Goal: Task Accomplishment & Management: Manage account settings

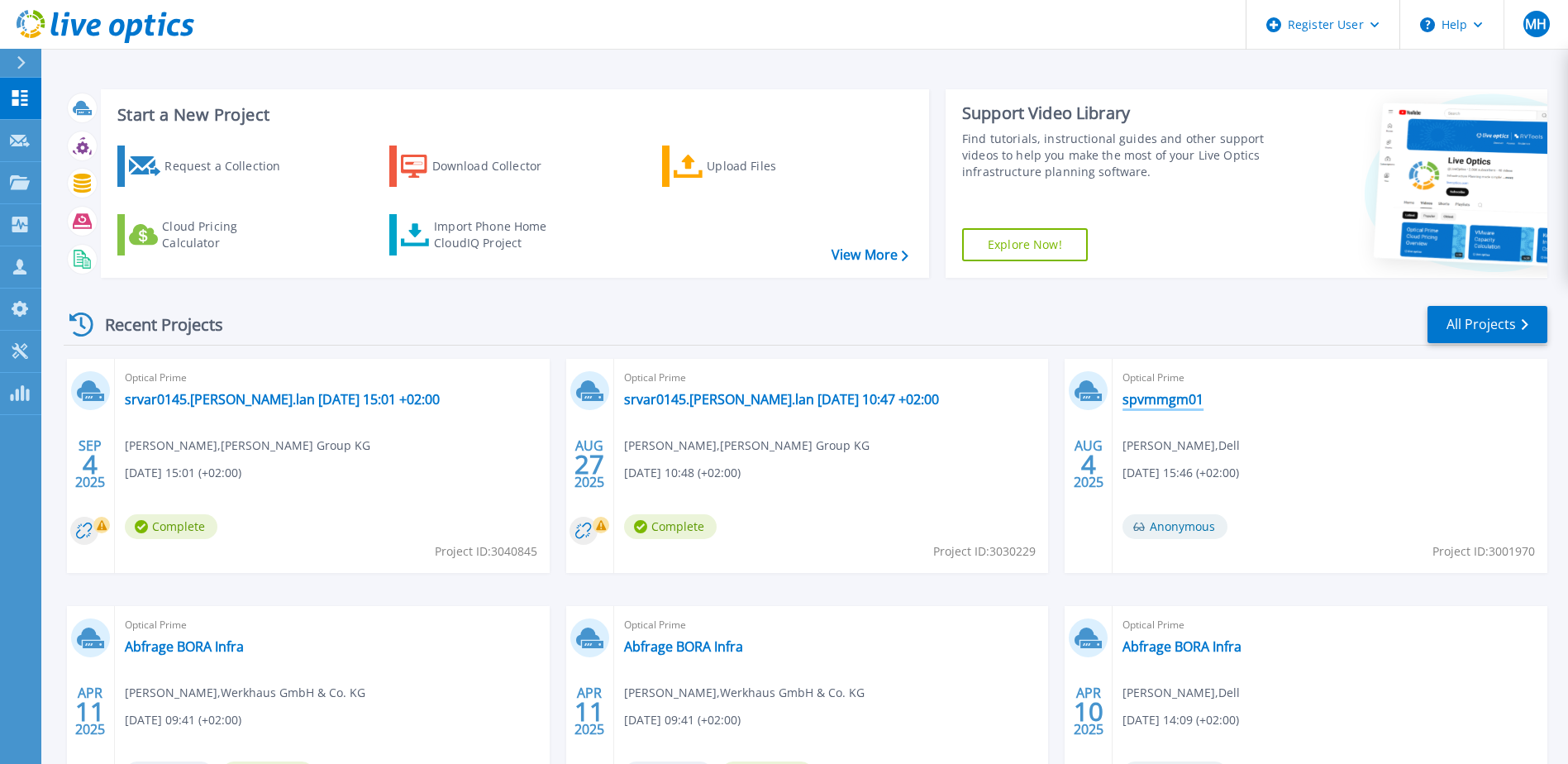
click at [1161, 397] on link "spvmmgm01" at bounding box center [1162, 399] width 81 height 17
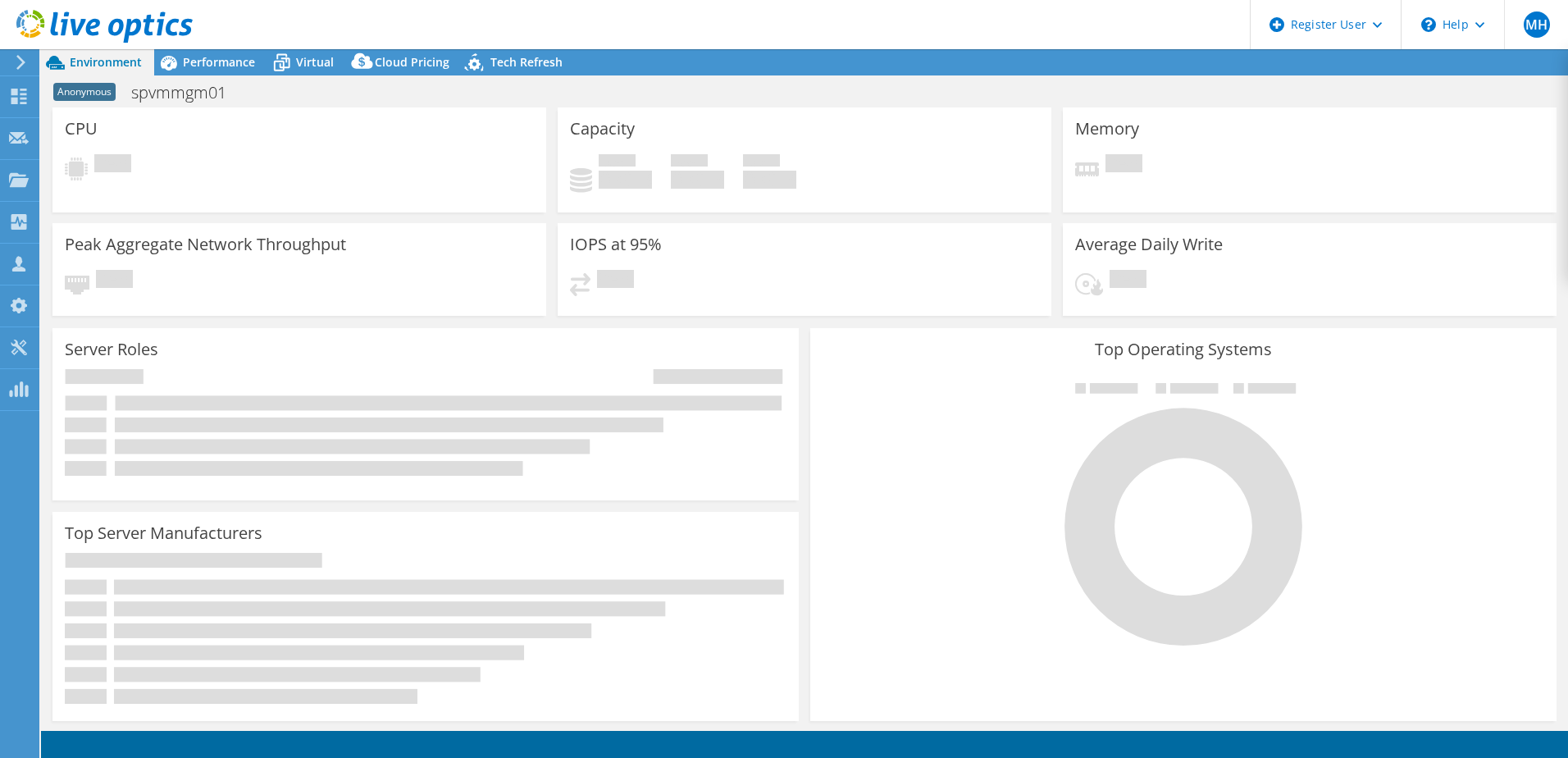
select select "USD"
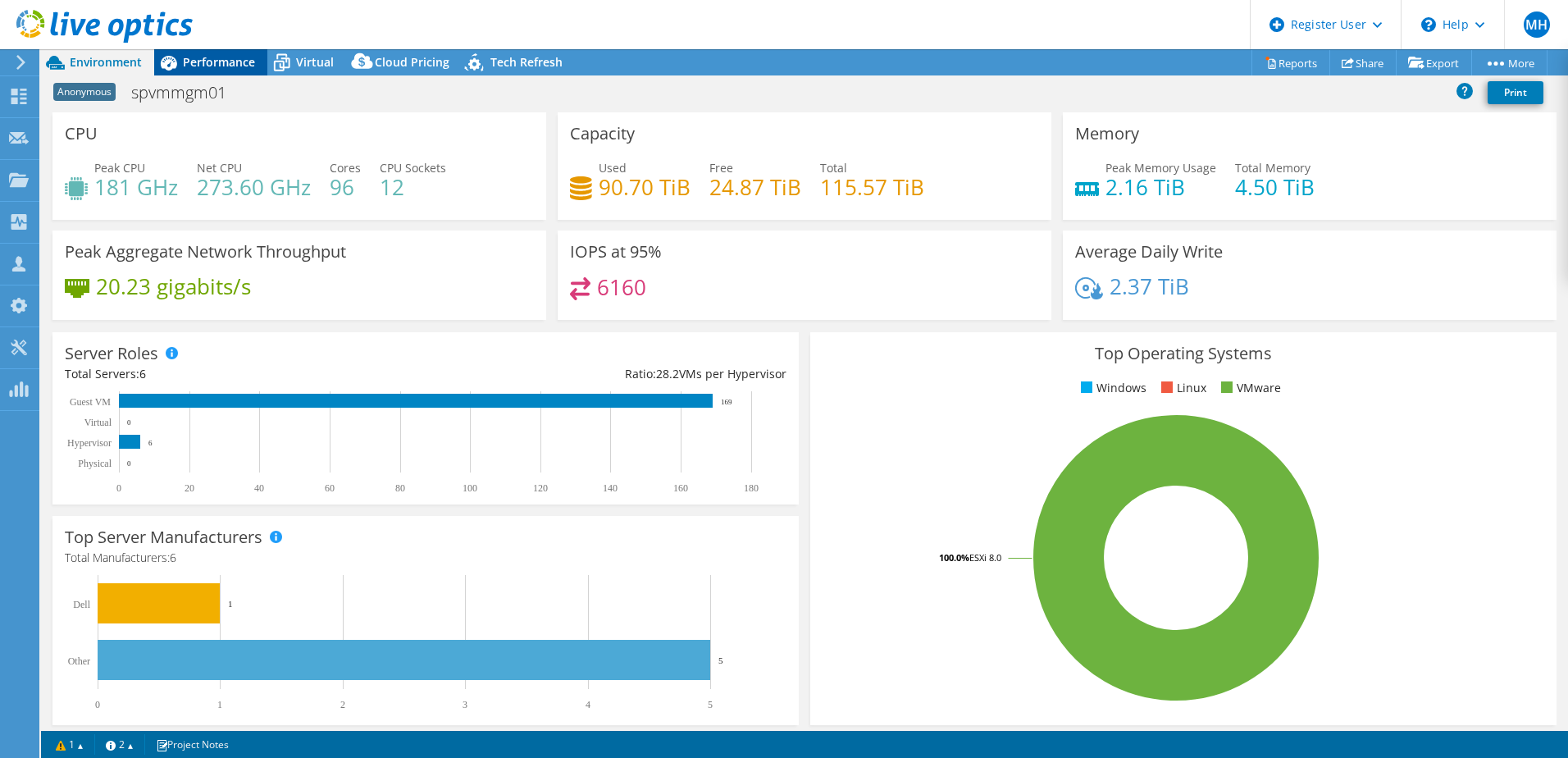
click at [225, 58] on span "Performance" at bounding box center [218, 62] width 72 height 16
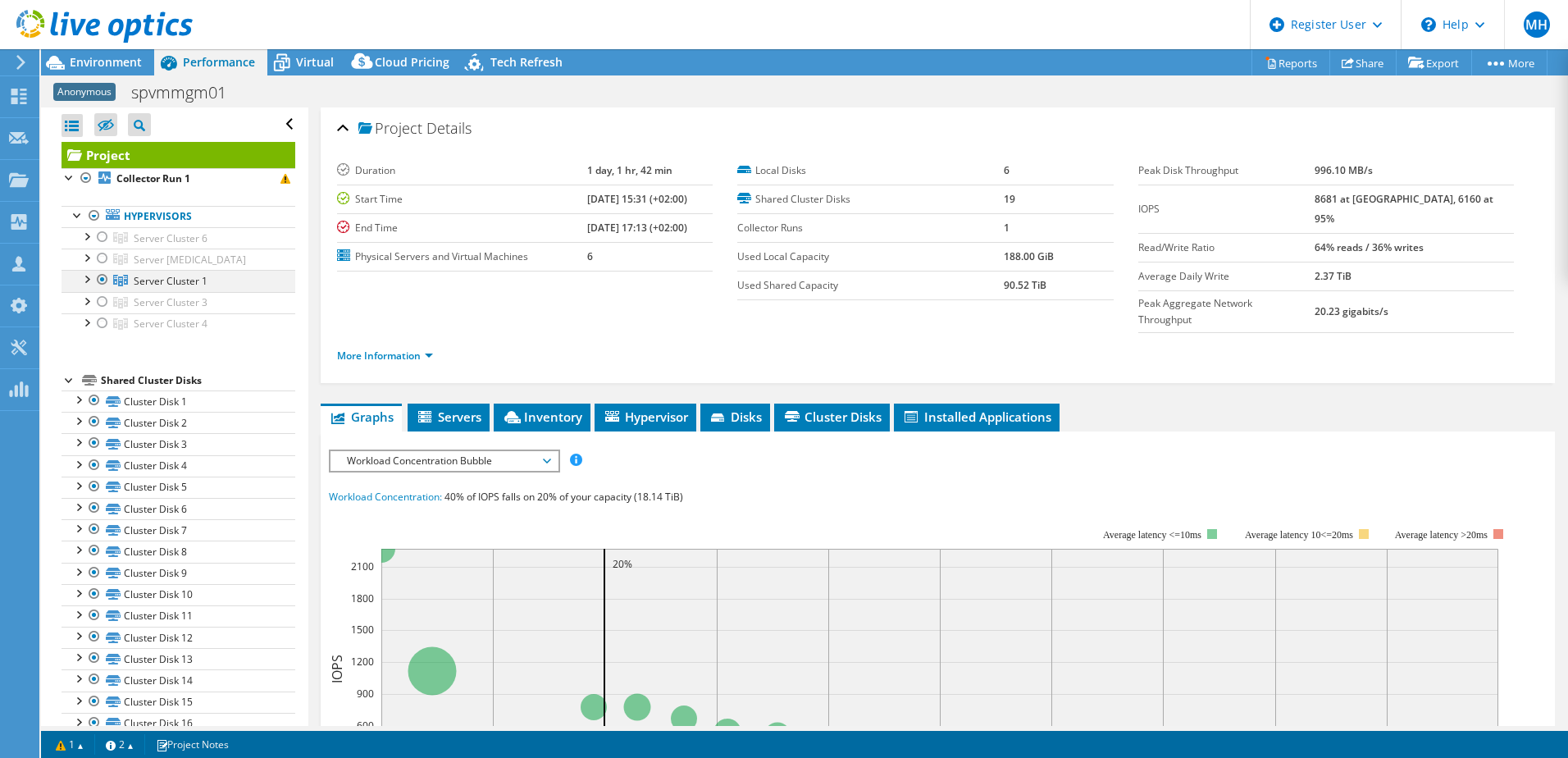
click at [86, 276] on div at bounding box center [86, 278] width 17 height 17
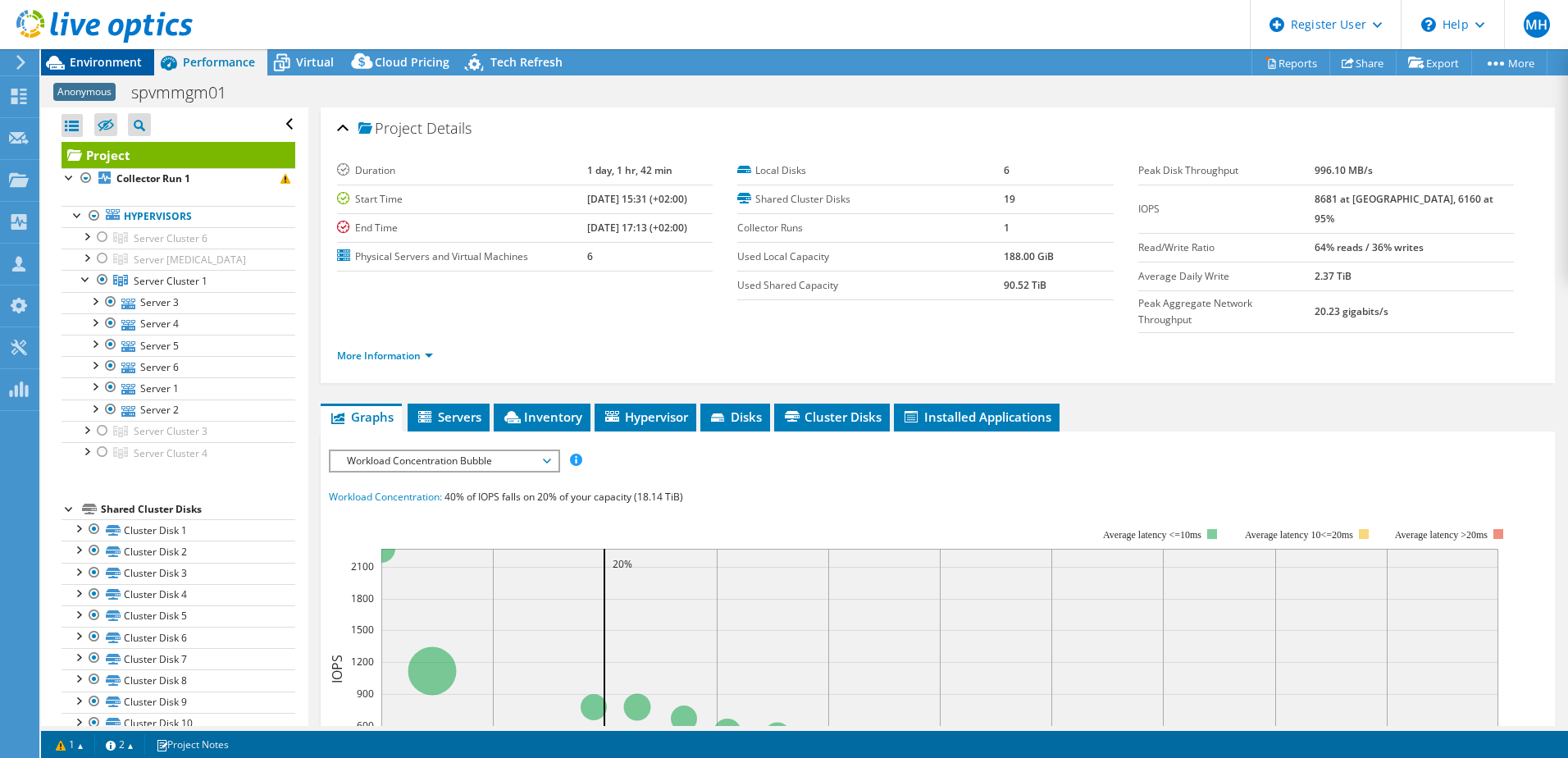
click at [123, 67] on span "Environment" at bounding box center [106, 62] width 72 height 16
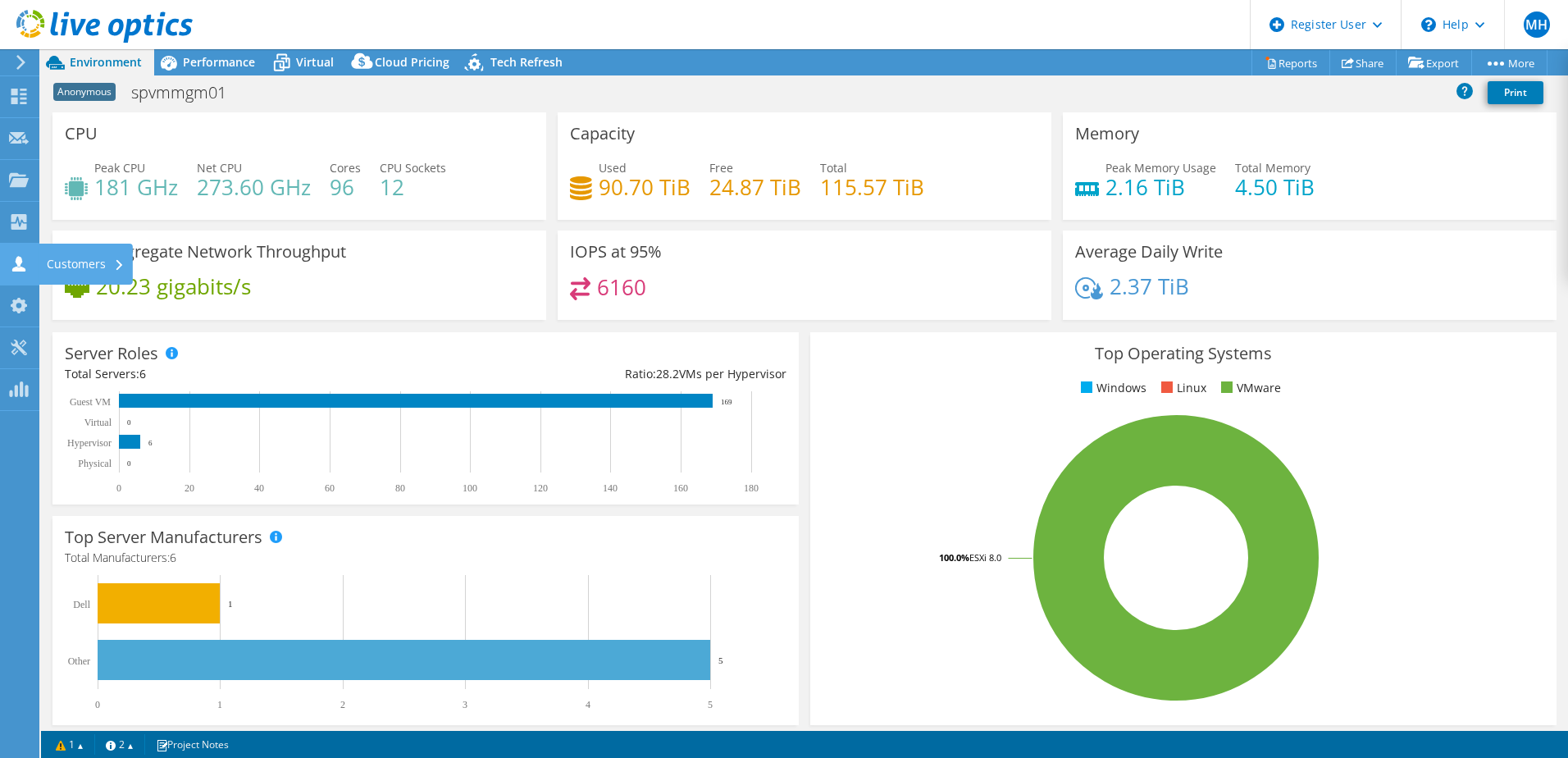
click at [79, 262] on div "Customers" at bounding box center [86, 264] width 94 height 41
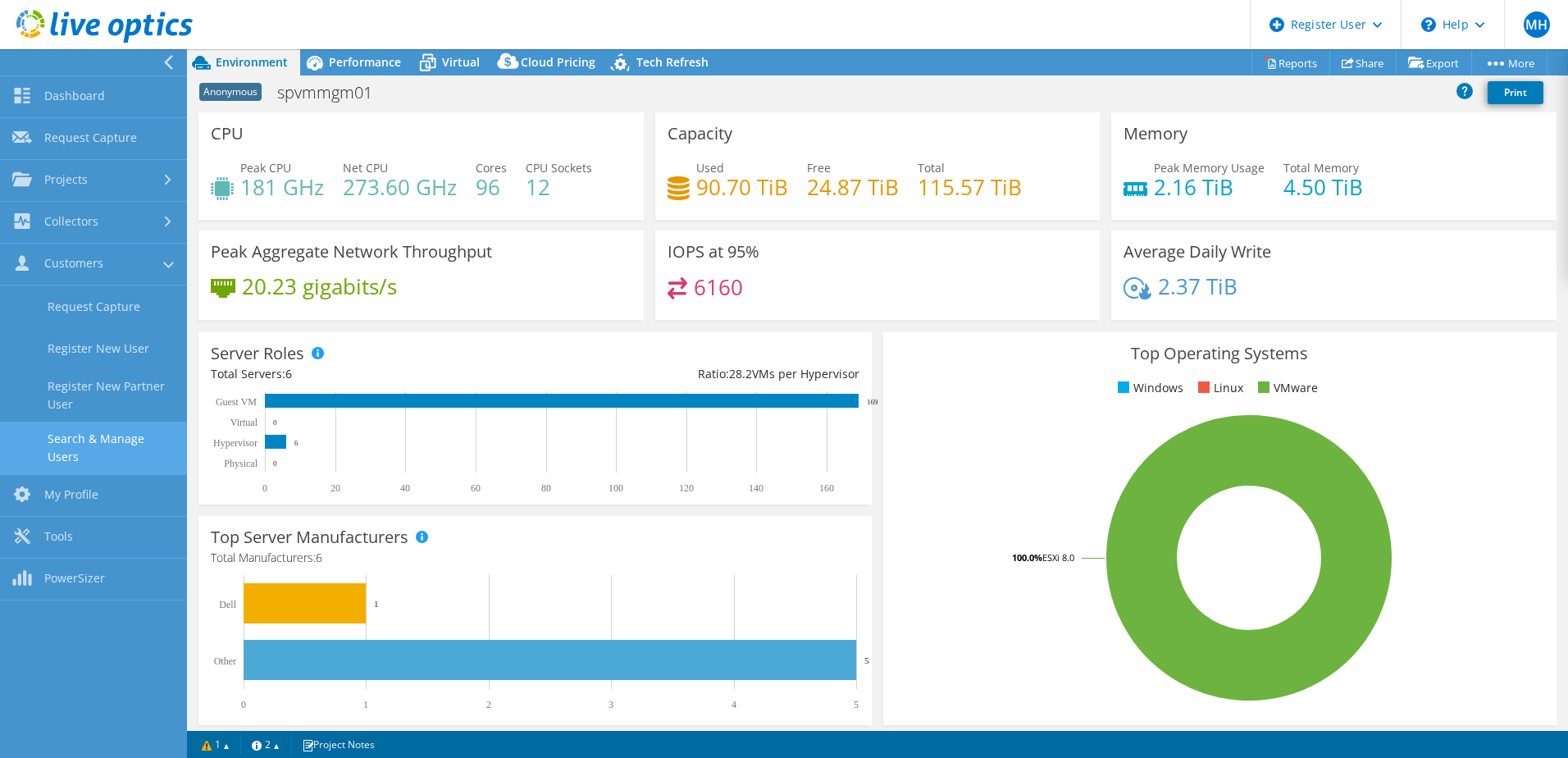
click at [138, 442] on link "Search & Manage Users" at bounding box center [93, 448] width 187 height 52
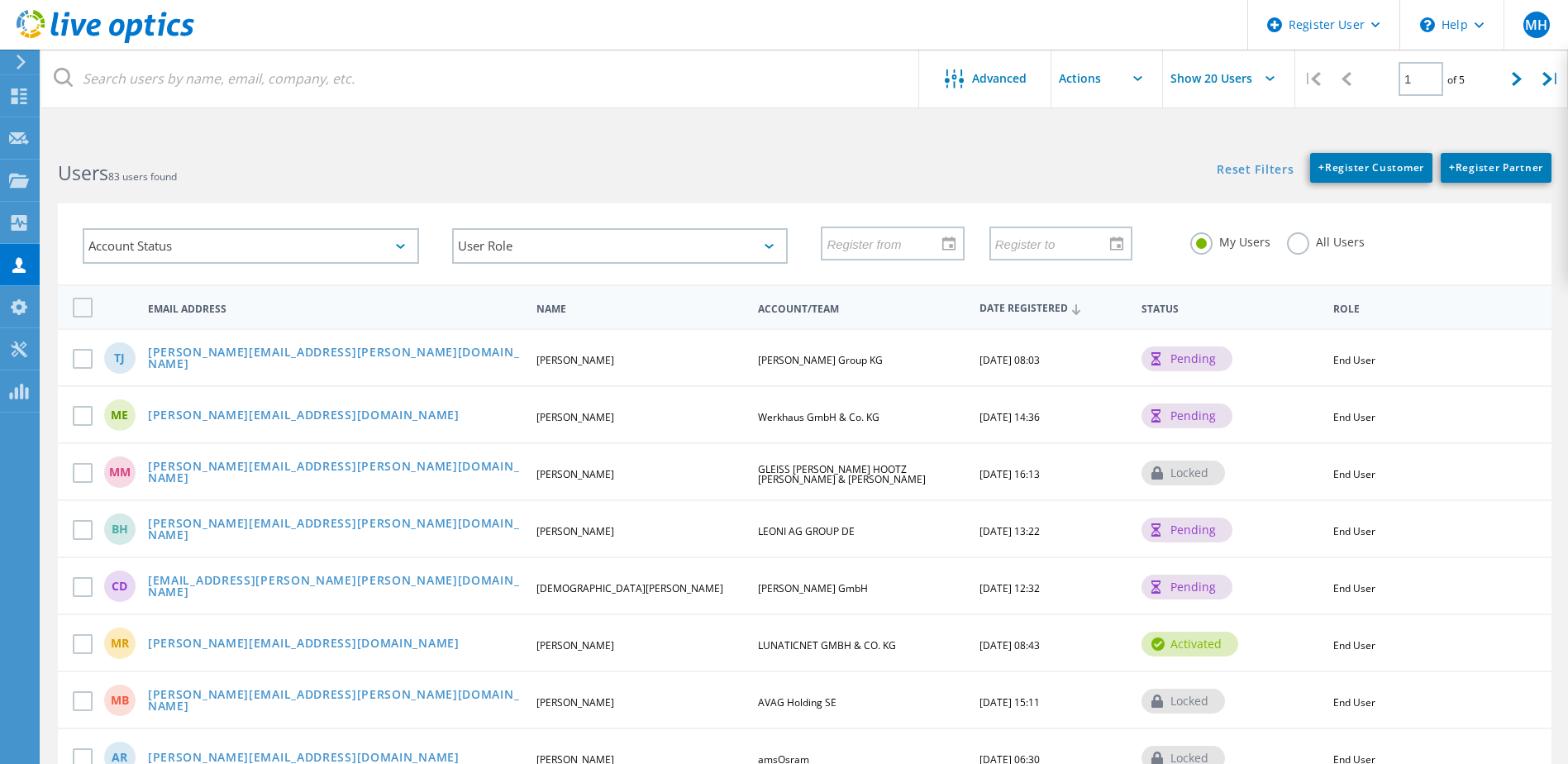
click at [1300, 248] on label "All Users" at bounding box center [1325, 240] width 77 height 16
click at [0, 0] on input "All Users" at bounding box center [0, 0] width 0 height 0
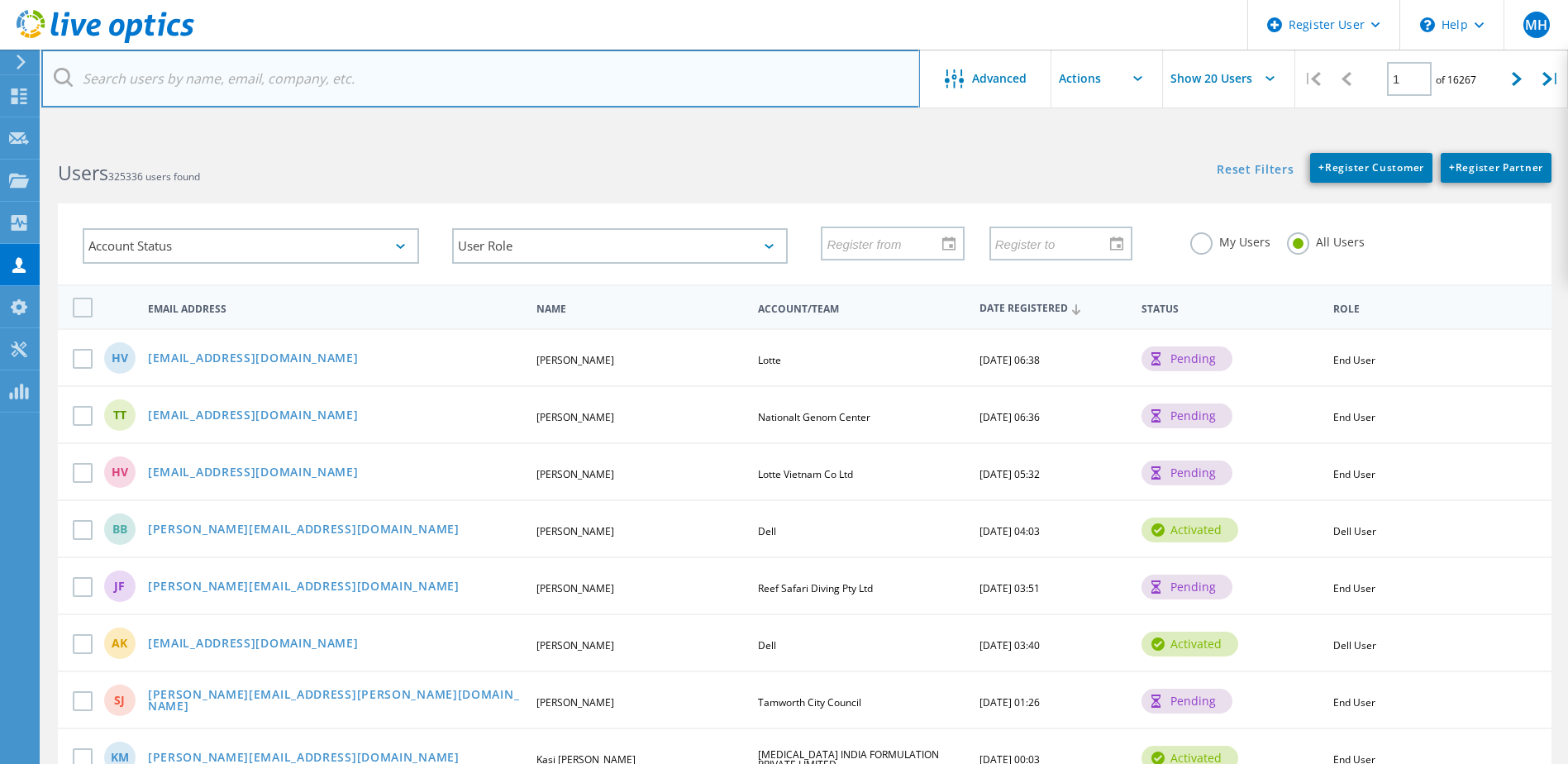
click at [226, 88] on input "text" at bounding box center [480, 78] width 878 height 58
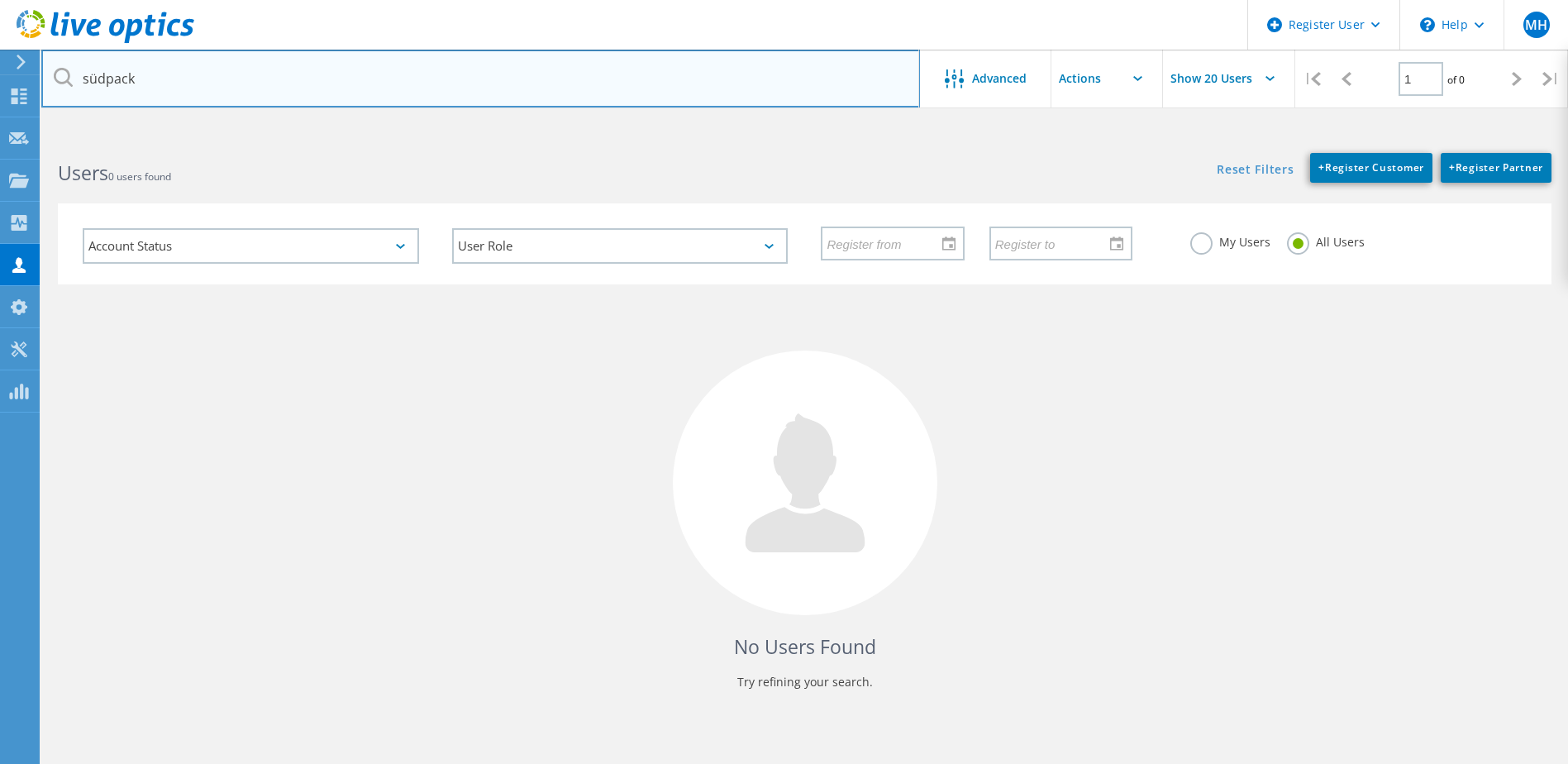
click at [226, 88] on input "südpack" at bounding box center [480, 78] width 878 height 58
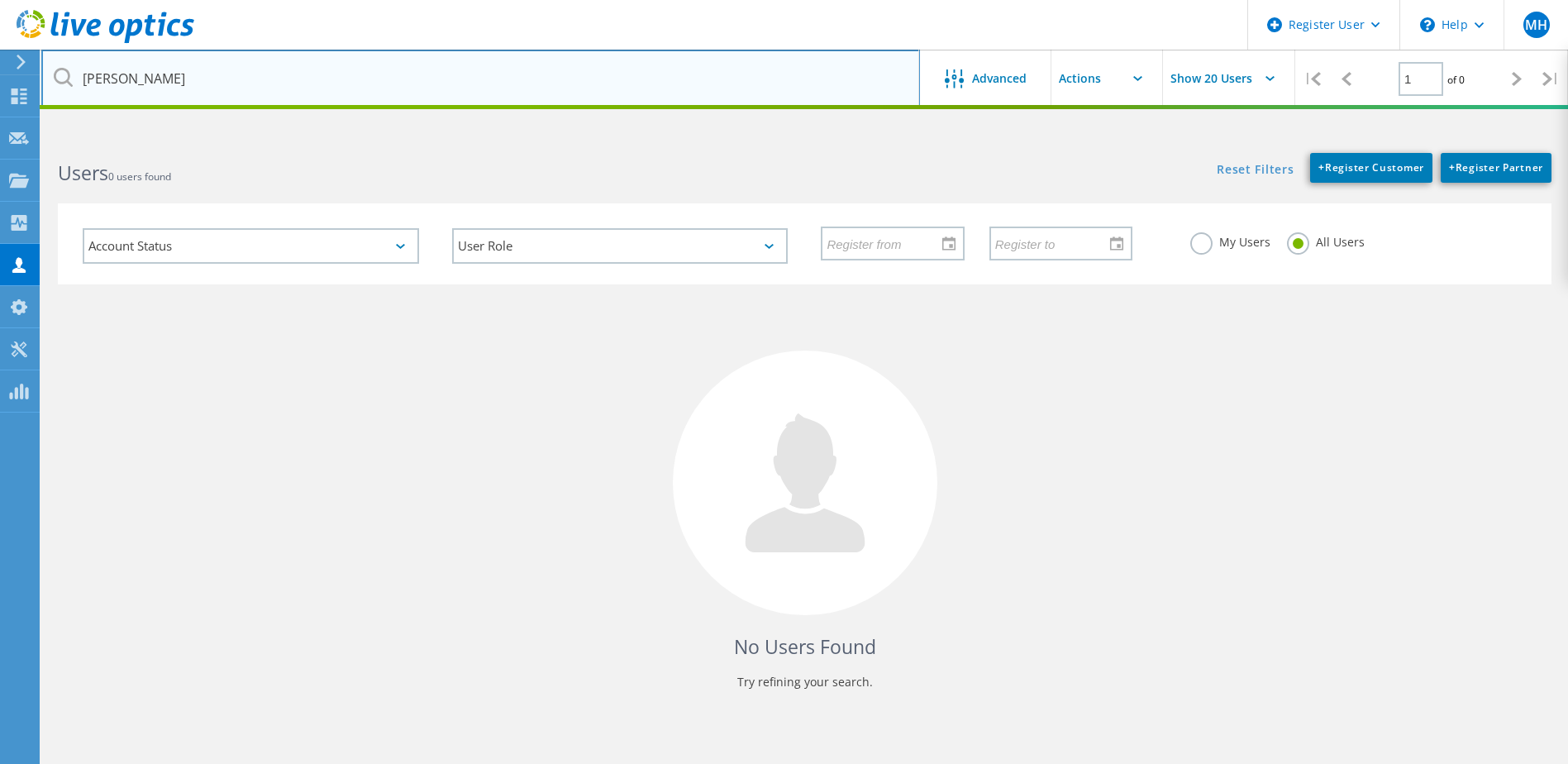
type input "fichtner"
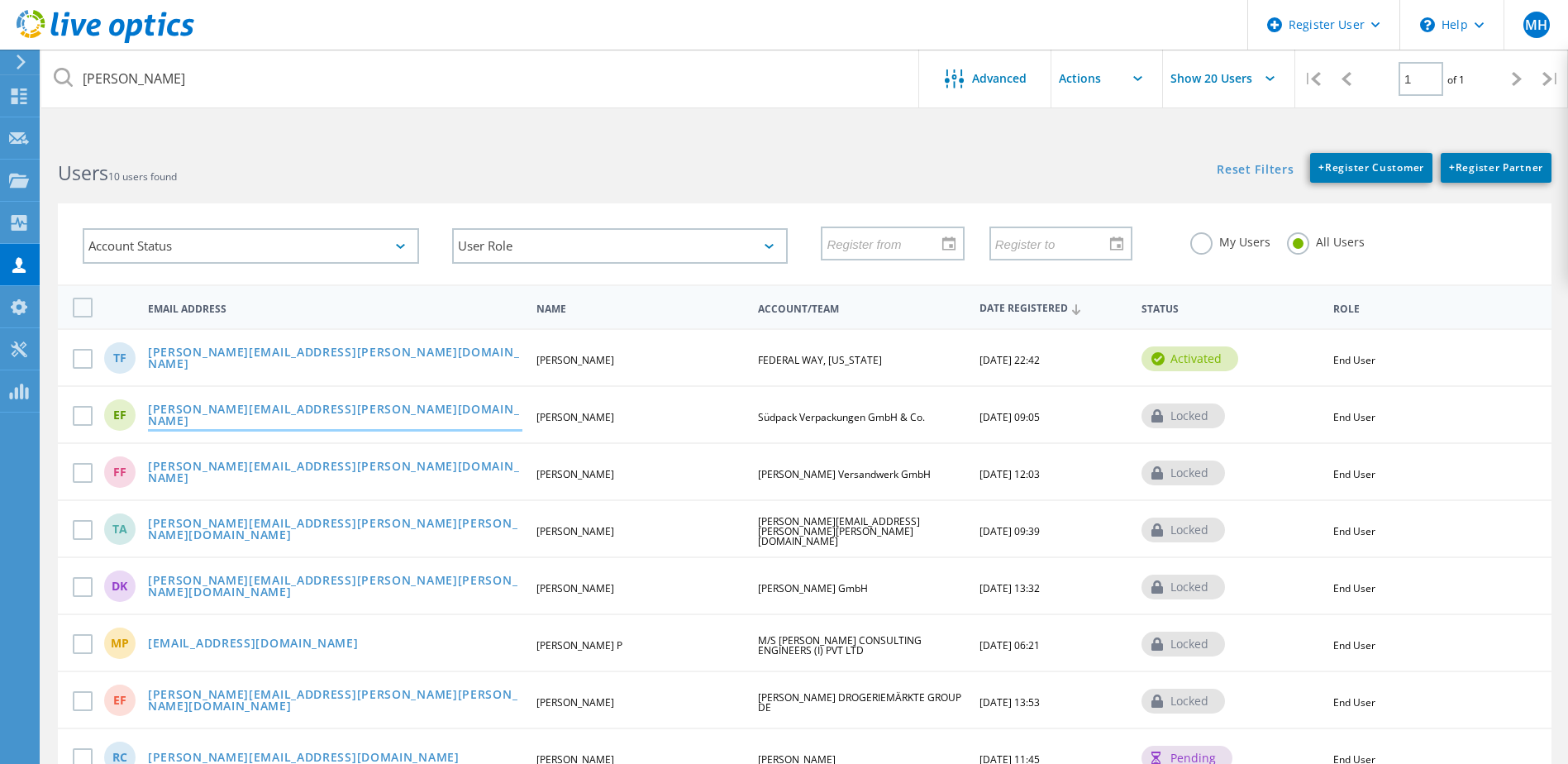
click at [282, 413] on link "erik.fichtner@suedpack.com" at bounding box center [334, 415] width 374 height 26
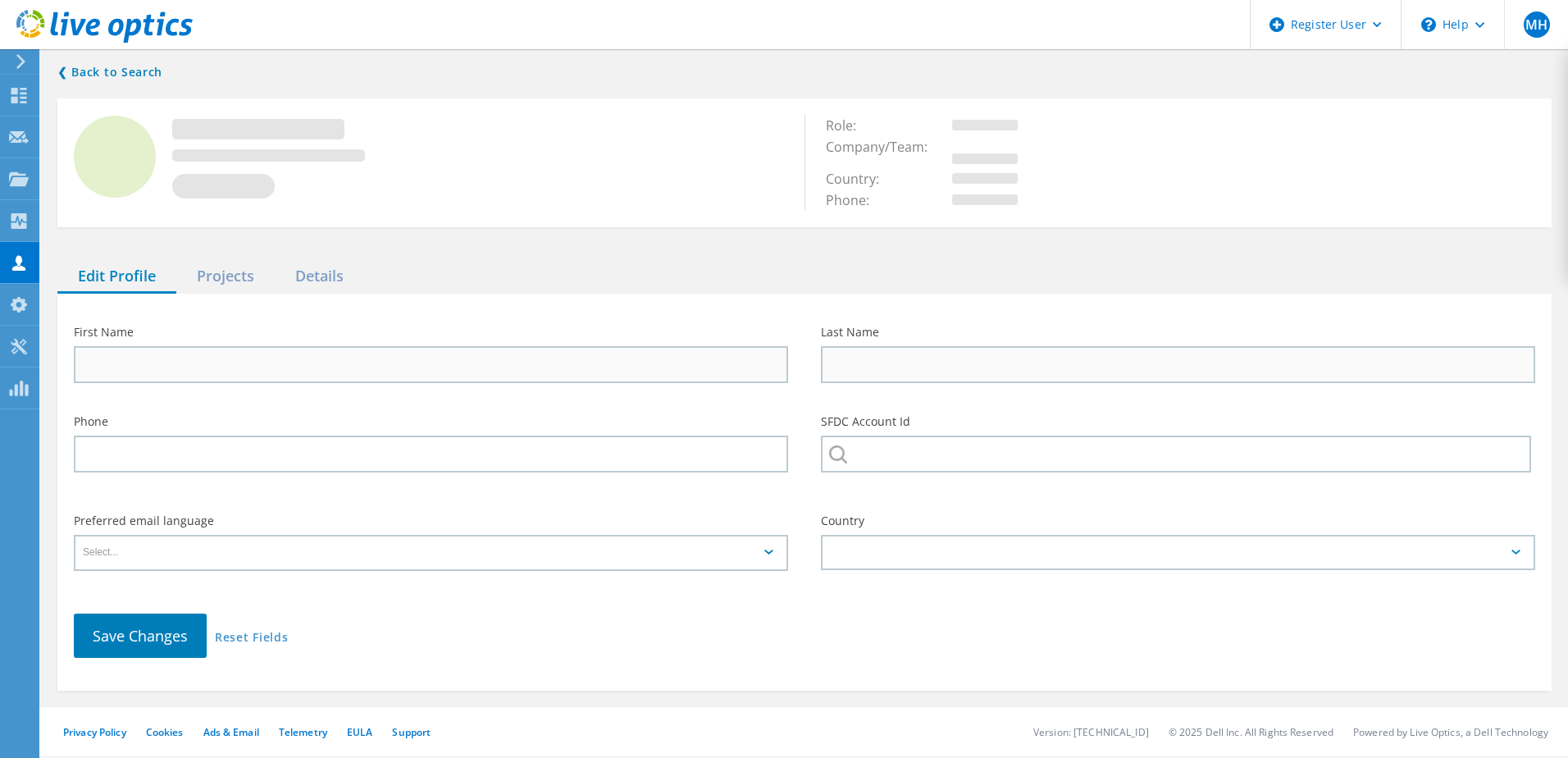
type input "Erik"
type input "Fichtner"
type input "Südpack Verpackungen GmbH & Co."
type input "Deutsch"
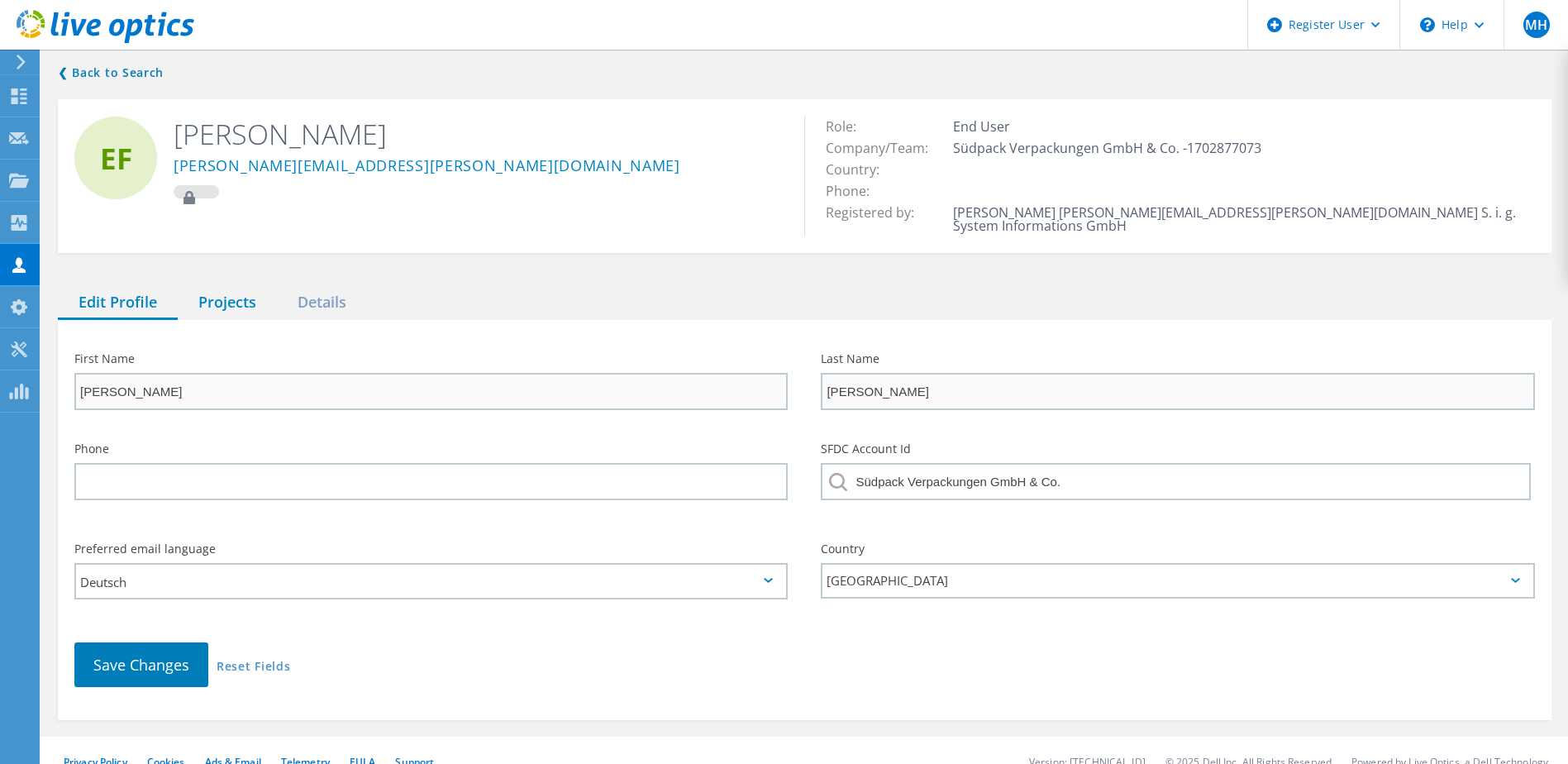
click at [237, 288] on div "Projects" at bounding box center [227, 303] width 99 height 34
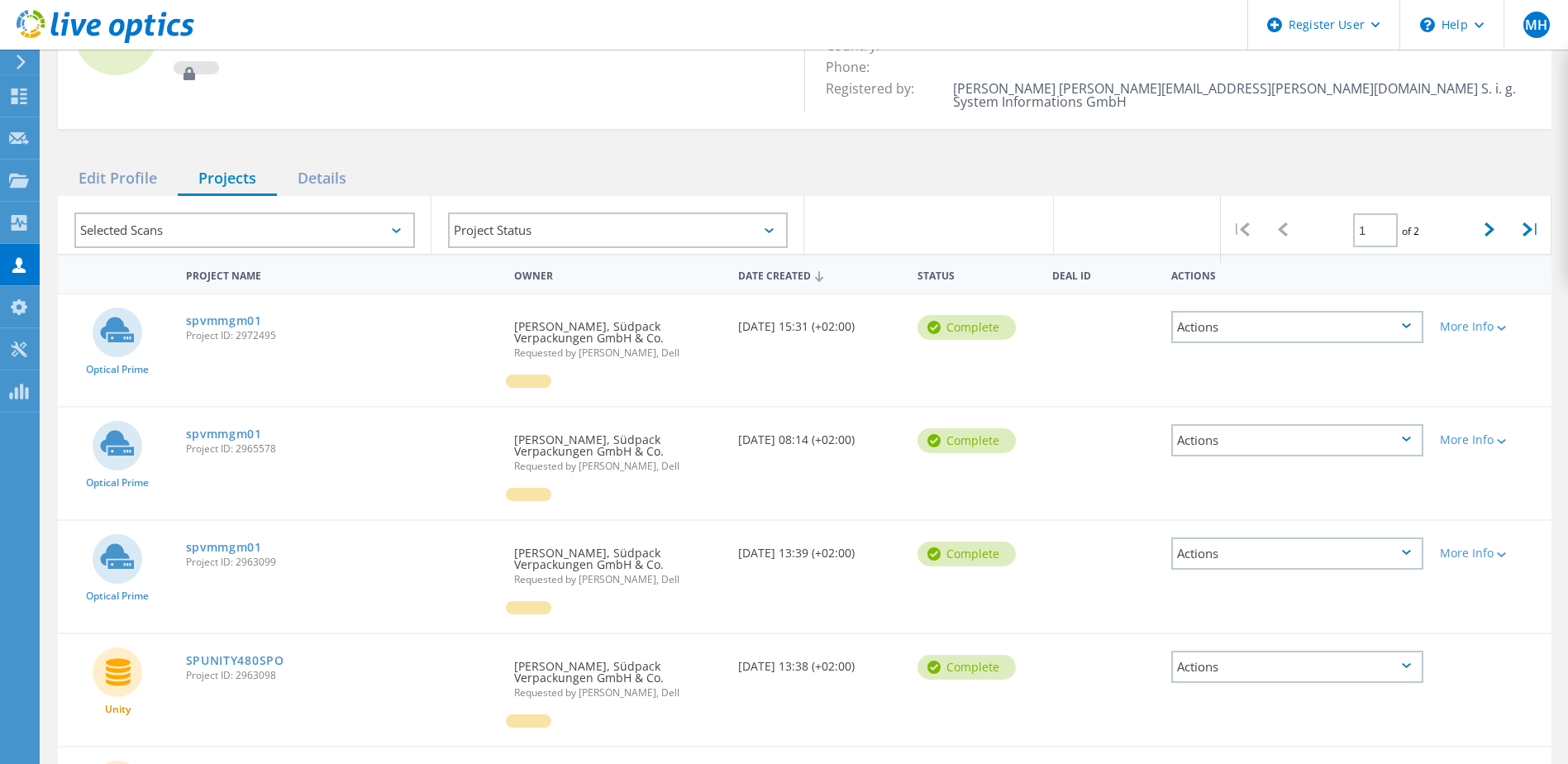
scroll to position [165, 0]
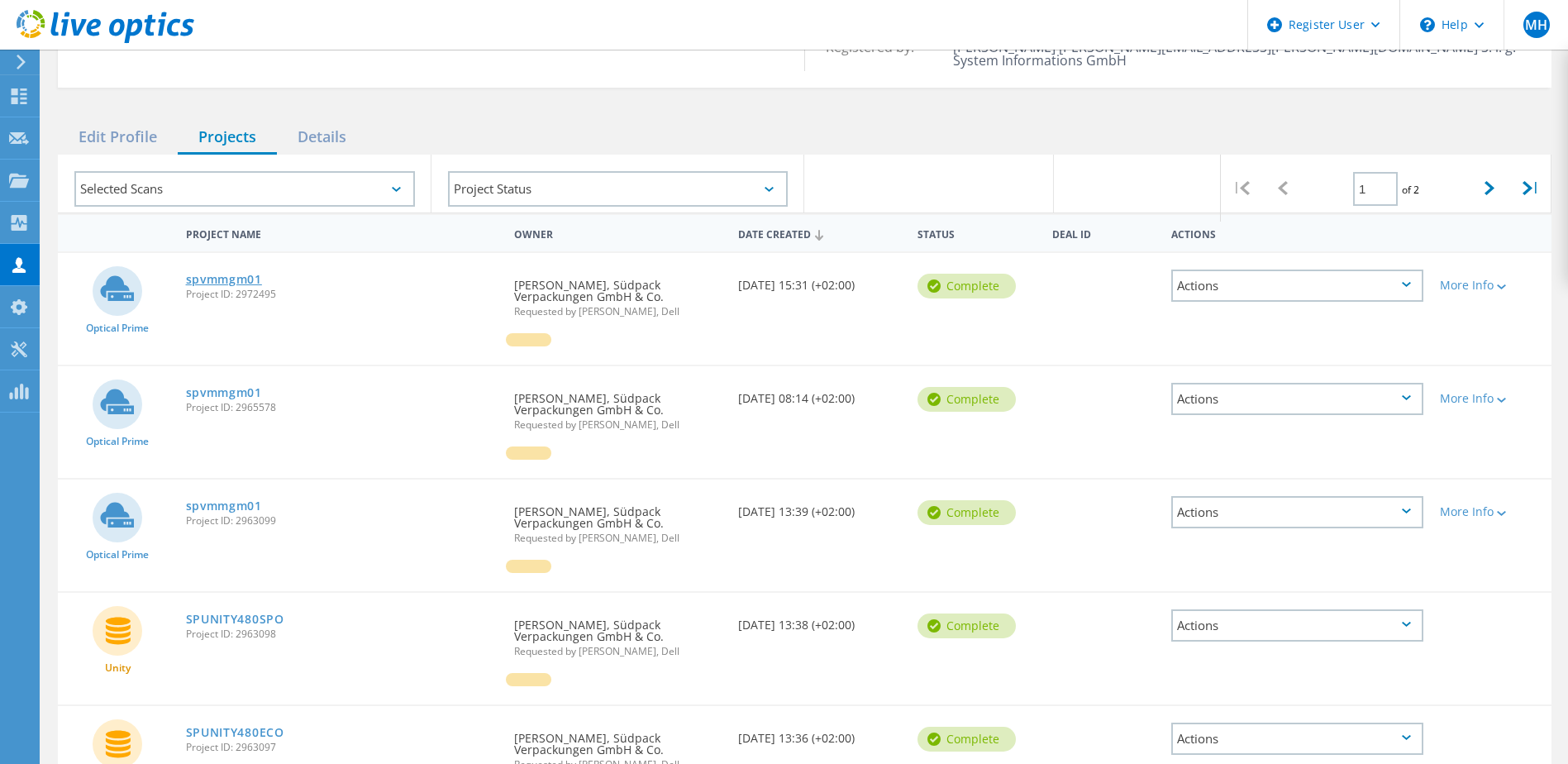
click at [251, 274] on link "spvmmgm01" at bounding box center [223, 279] width 76 height 11
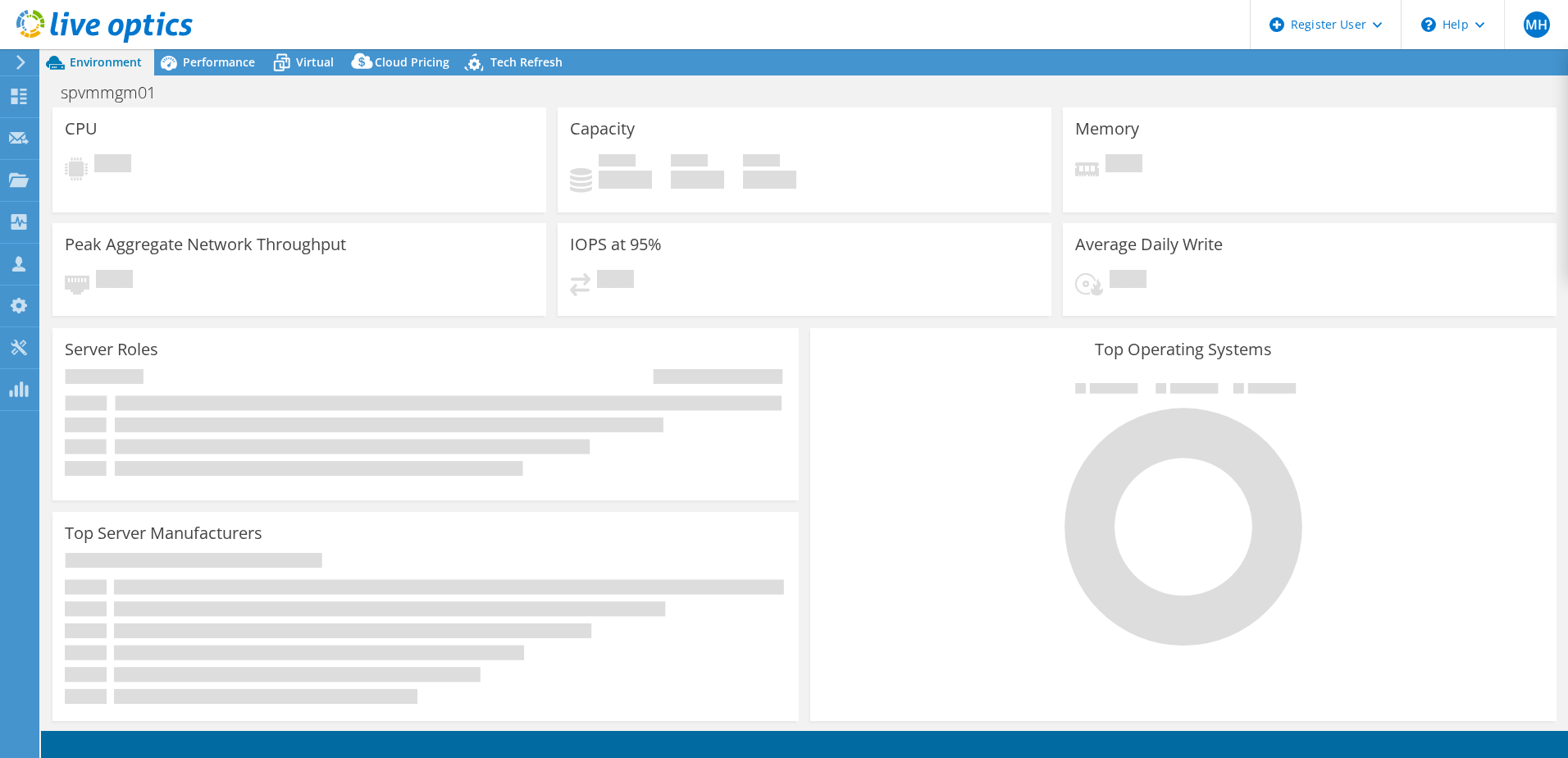
select select "USD"
select select "EUFrankfurt"
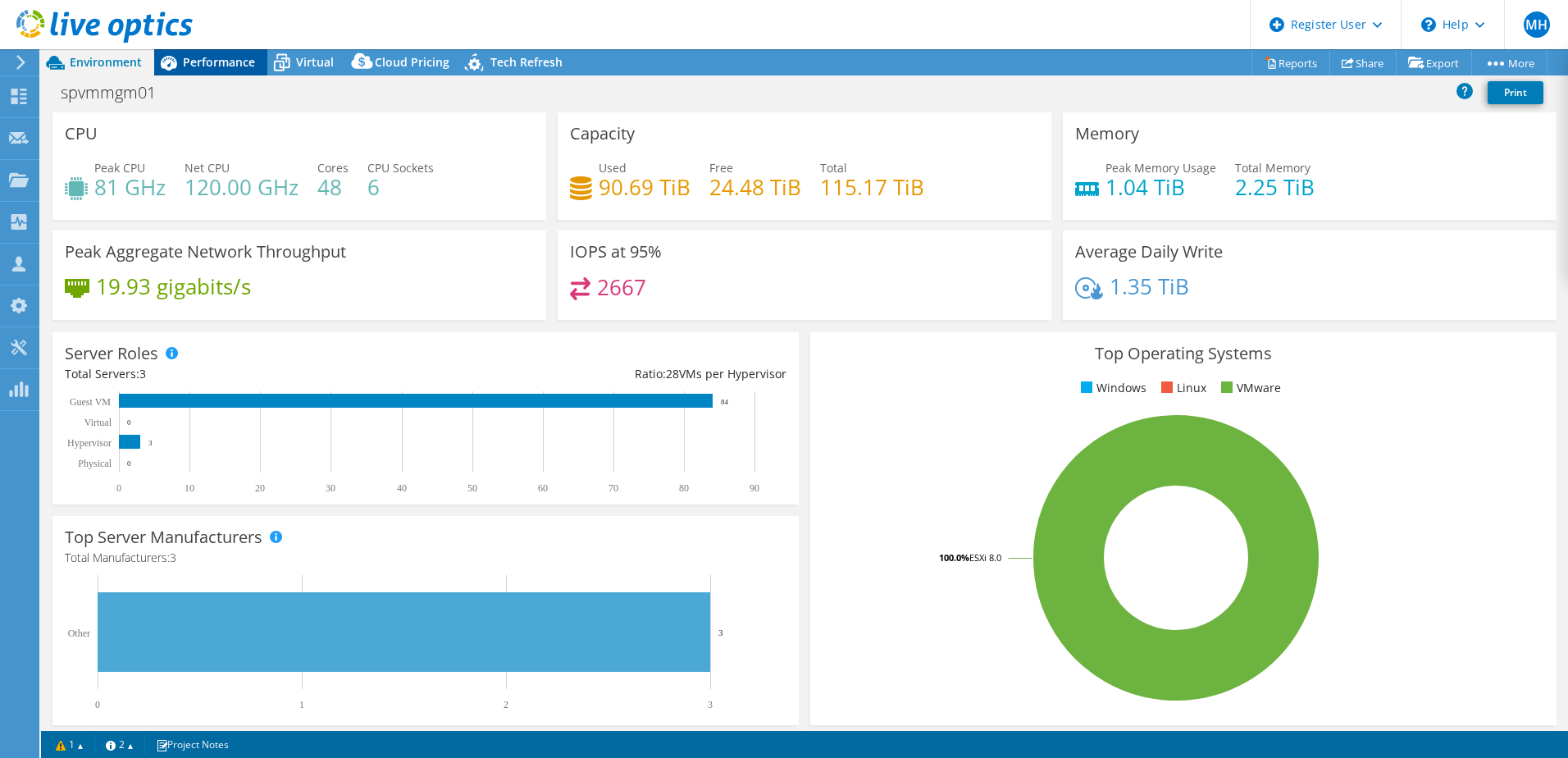
click at [217, 59] on span "Performance" at bounding box center [218, 62] width 72 height 16
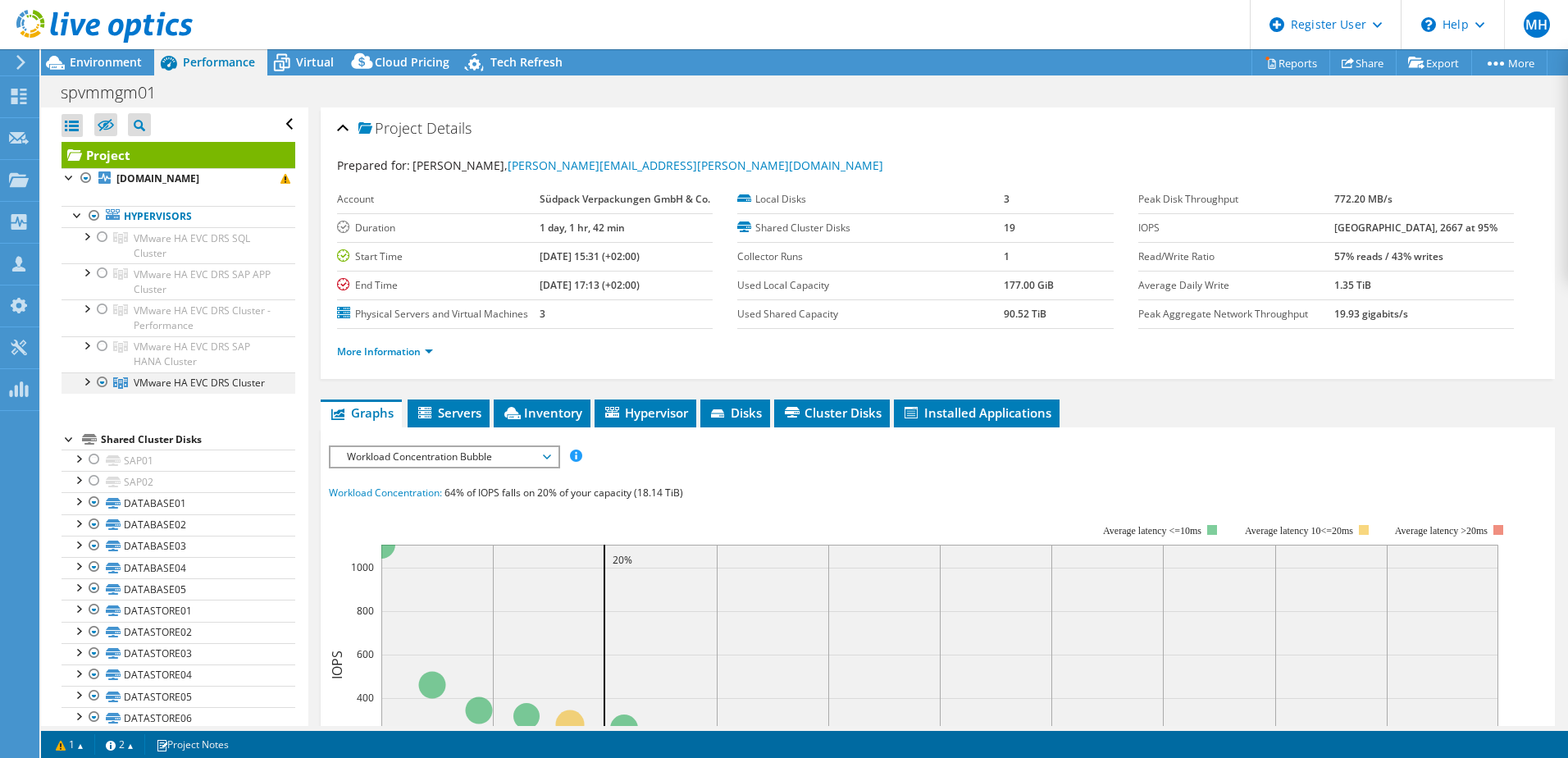
click at [84, 382] on div at bounding box center [86, 380] width 17 height 17
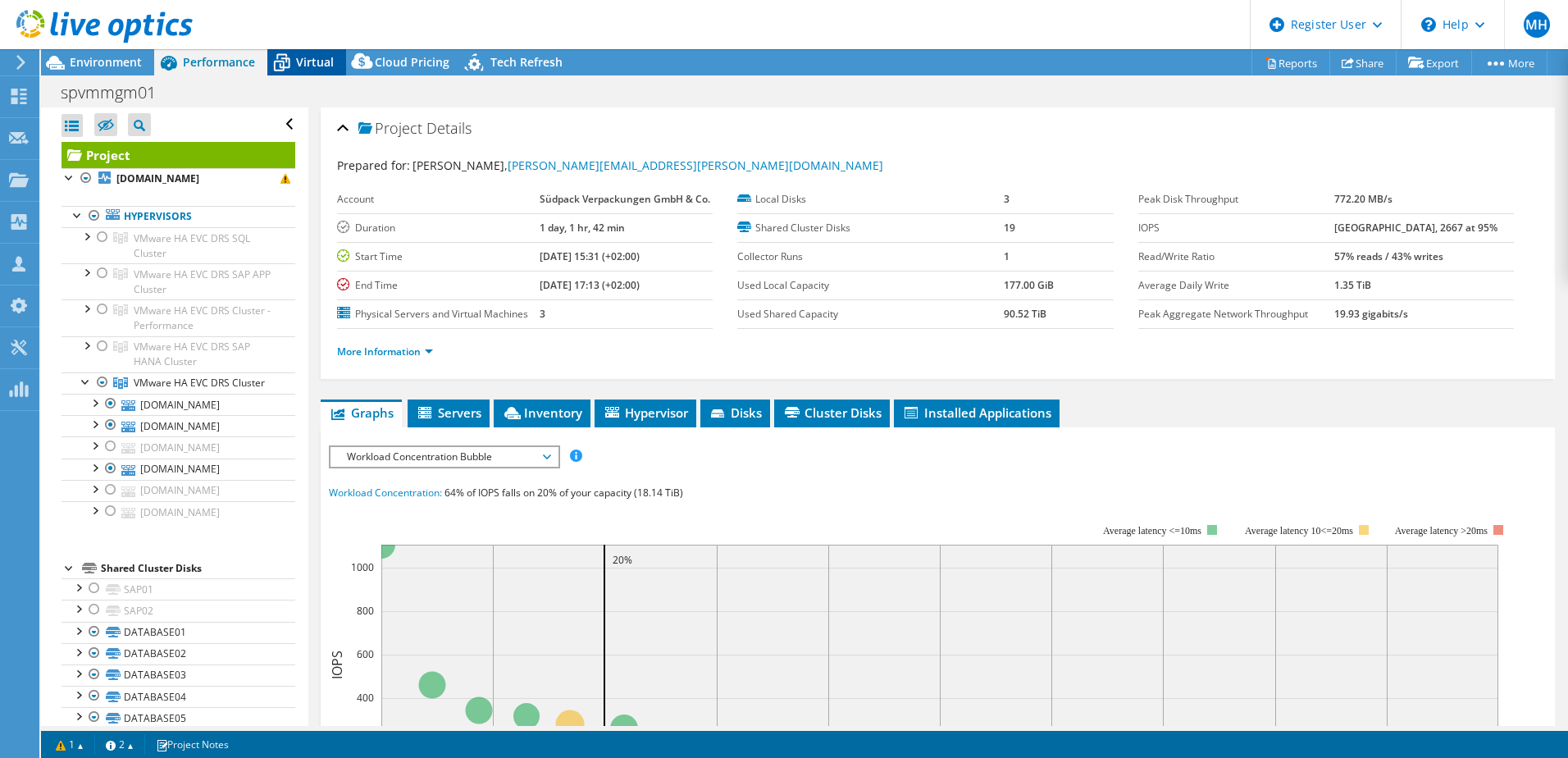
click at [313, 59] on span "Virtual" at bounding box center [314, 62] width 38 height 16
